Goal: Book appointment/travel/reservation

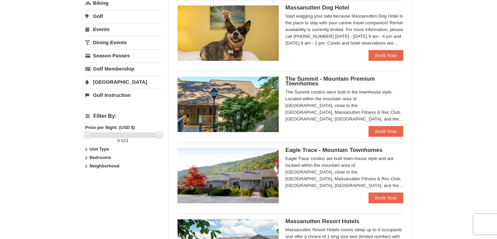
scroll to position [203, 0]
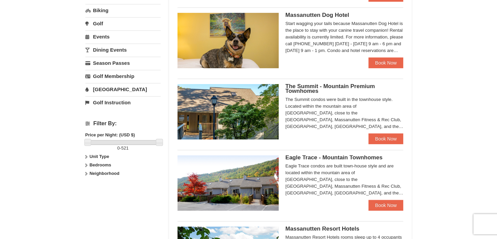
click at [238, 167] on img at bounding box center [228, 182] width 101 height 55
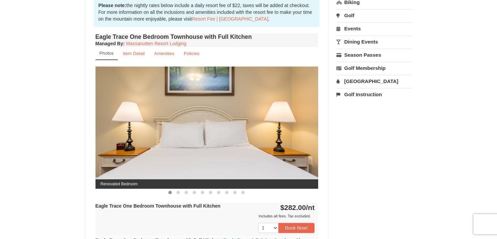
scroll to position [236, 0]
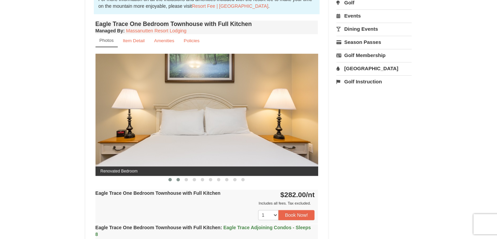
click at [178, 180] on span at bounding box center [178, 179] width 3 height 3
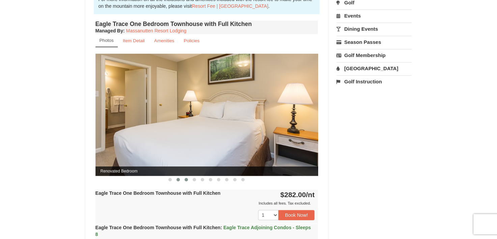
drag, startPoint x: 184, startPoint y: 179, endPoint x: 189, endPoint y: 178, distance: 5.5
click at [184, 179] on button at bounding box center [186, 179] width 8 height 7
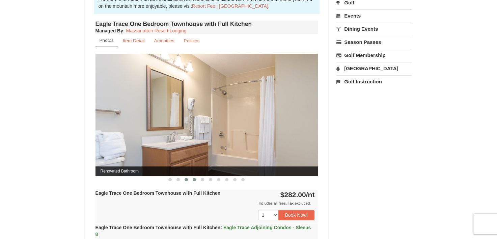
click at [195, 179] on span at bounding box center [194, 179] width 3 height 3
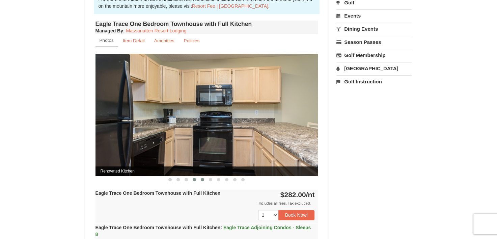
click at [204, 178] on span at bounding box center [202, 179] width 3 height 3
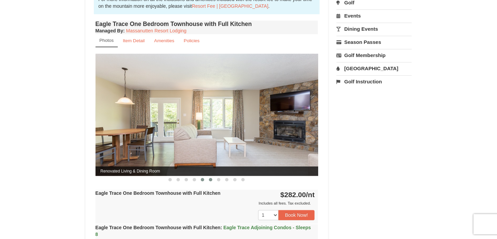
click at [210, 180] on span at bounding box center [210, 179] width 3 height 3
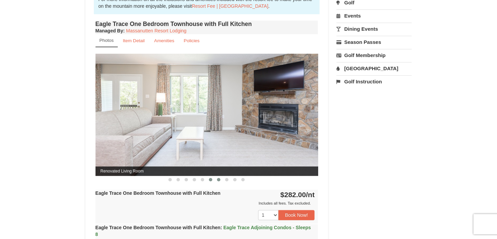
click at [218, 180] on span at bounding box center [218, 179] width 3 height 3
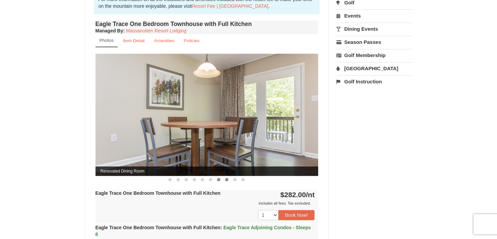
click at [223, 180] on button at bounding box center [227, 179] width 8 height 7
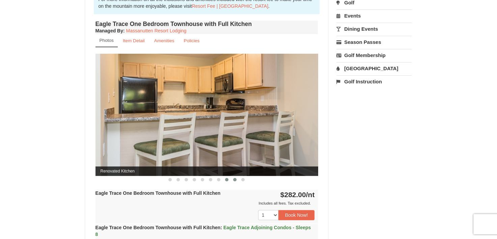
drag, startPoint x: 235, startPoint y: 180, endPoint x: 242, endPoint y: 178, distance: 7.2
click at [235, 180] on span at bounding box center [234, 179] width 3 height 3
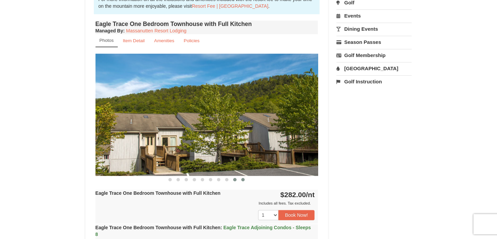
click at [245, 180] on button at bounding box center [243, 179] width 8 height 7
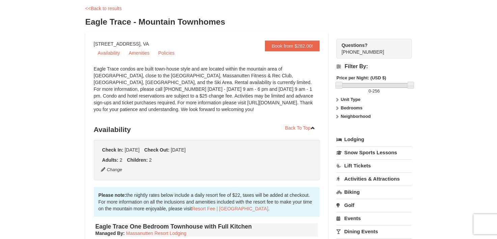
scroll to position [0, 0]
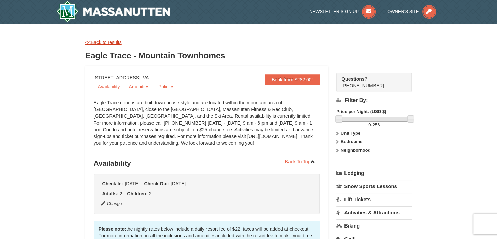
click at [108, 40] on link "<<Back to results" at bounding box center [103, 42] width 36 height 5
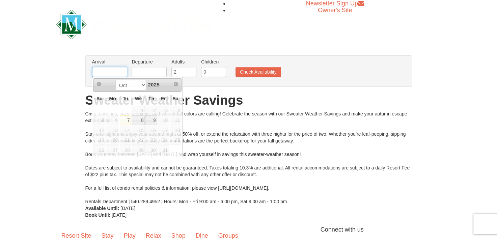
click at [100, 72] on input "text" at bounding box center [109, 72] width 35 height 10
click at [127, 122] on link "7" at bounding box center [125, 119] width 11 height 9
type input "[DATE]"
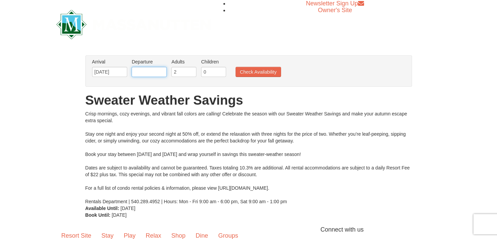
click at [162, 70] on input "text" at bounding box center [149, 72] width 35 height 10
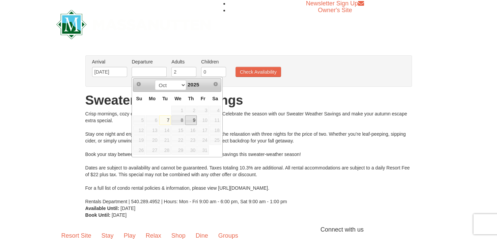
click at [196, 122] on link "9" at bounding box center [190, 119] width 11 height 9
type input "[DATE]"
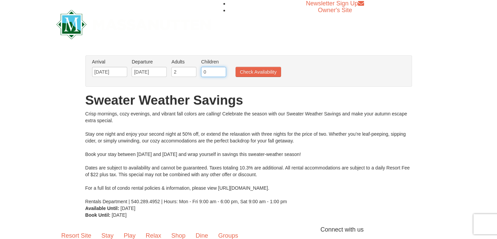
click at [217, 71] on input "0" at bounding box center [213, 72] width 25 height 10
click at [181, 66] on ul "Arrival Please format dates MM/DD/YYYY Please format dates MM/DD/YYYY 10/07/202…" at bounding box center [245, 69] width 310 height 22
click at [220, 70] on input "1" at bounding box center [213, 72] width 25 height 10
type input "2"
click at [220, 70] on input "2" at bounding box center [213, 72] width 25 height 10
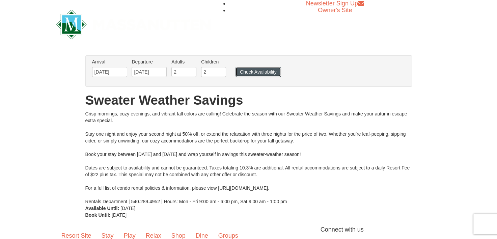
click at [247, 73] on button "Check Availability" at bounding box center [259, 72] width 46 height 10
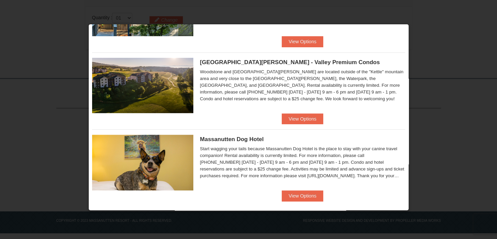
scroll to position [380, 0]
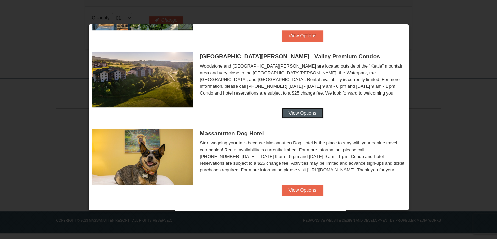
click at [302, 114] on button "View Options" at bounding box center [302, 113] width 41 height 11
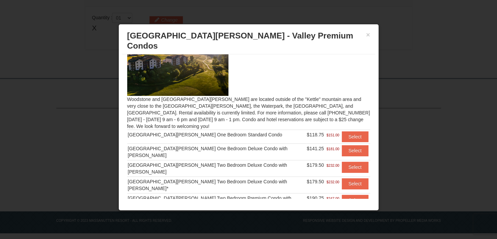
scroll to position [0, 0]
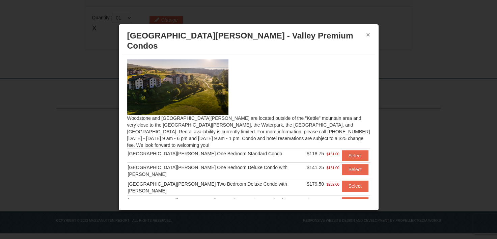
click at [370, 35] on button "×" at bounding box center [368, 34] width 4 height 7
